Goal: Task Accomplishment & Management: Manage account settings

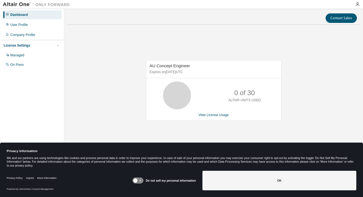
click at [138, 179] on icon at bounding box center [136, 181] width 4 height 4
click at [265, 170] on div "Do not sell my personal information OK" at bounding box center [244, 181] width 224 height 25
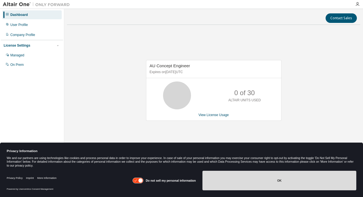
click at [272, 179] on button "OK" at bounding box center [280, 181] width 154 height 20
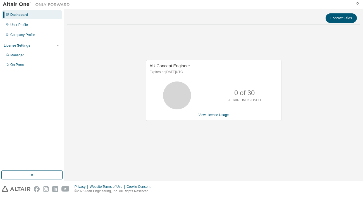
click at [16, 13] on div "Dashboard" at bounding box center [19, 15] width 18 height 4
click at [343, 108] on div "AU Concept Engineer Expires on [DATE] UTC 0 of 30 ALTAIR UNITS USED View Licens…" at bounding box center [213, 93] width 293 height 128
click at [209, 115] on link "View License Usage" at bounding box center [214, 115] width 30 height 4
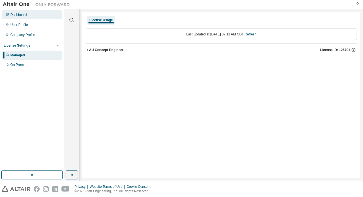
click at [16, 12] on div "Dashboard" at bounding box center [31, 14] width 59 height 9
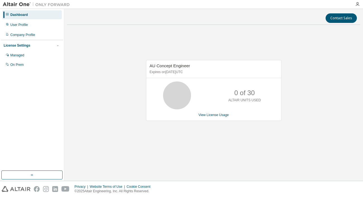
click at [41, 108] on div "Dashboard User Profile Company Profile License Settings Managed On Prem" at bounding box center [32, 90] width 62 height 160
click at [184, 65] on span "AU Concept Engineer" at bounding box center [170, 65] width 41 height 5
click at [28, 175] on button "button" at bounding box center [31, 175] width 61 height 9
